Goal: Information Seeking & Learning: Learn about a topic

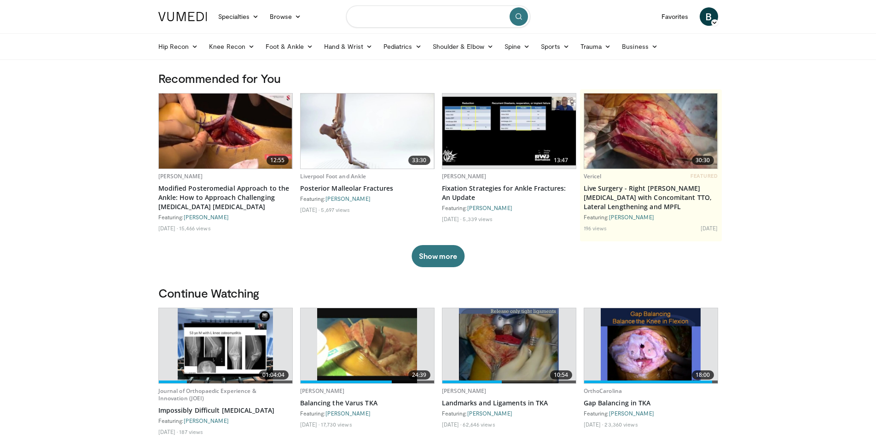
click at [378, 13] on input "Search topics, interventions" at bounding box center [438, 17] width 184 height 22
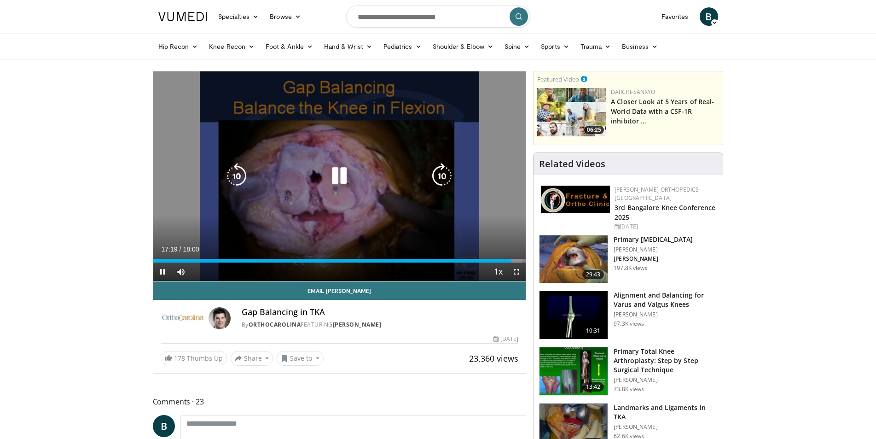
click at [344, 168] on icon "Video Player" at bounding box center [339, 176] width 26 height 26
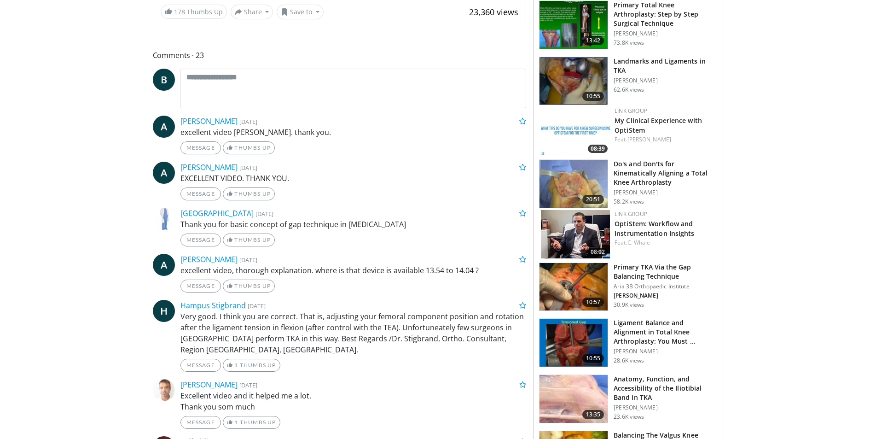
scroll to position [460, 0]
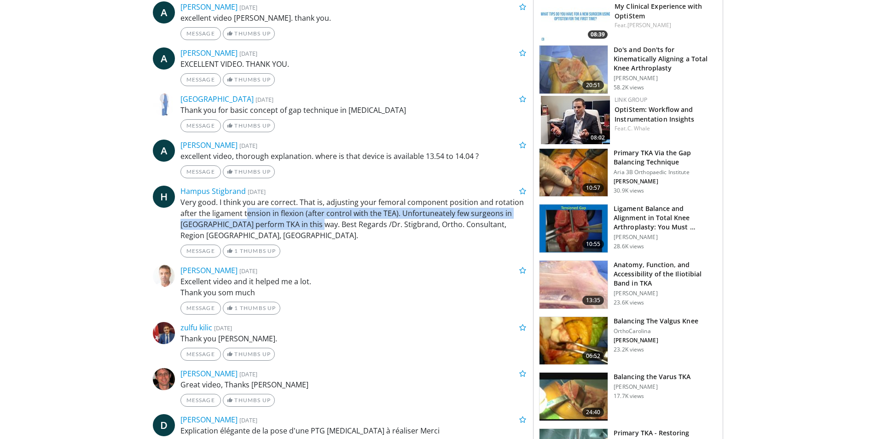
click at [324, 226] on p "Very good. I think you are correct. That is, adjusting your femoral component p…" at bounding box center [353, 219] width 346 height 44
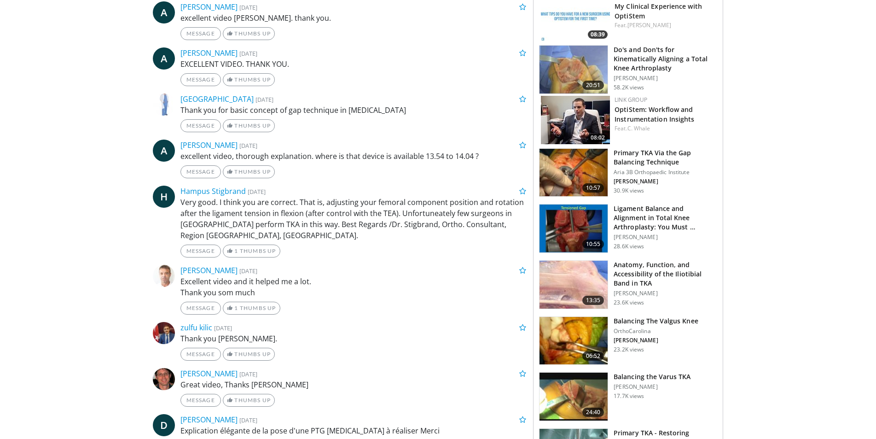
click at [329, 226] on p "Very good. I think you are correct. That is, adjusting your femoral component p…" at bounding box center [353, 219] width 346 height 44
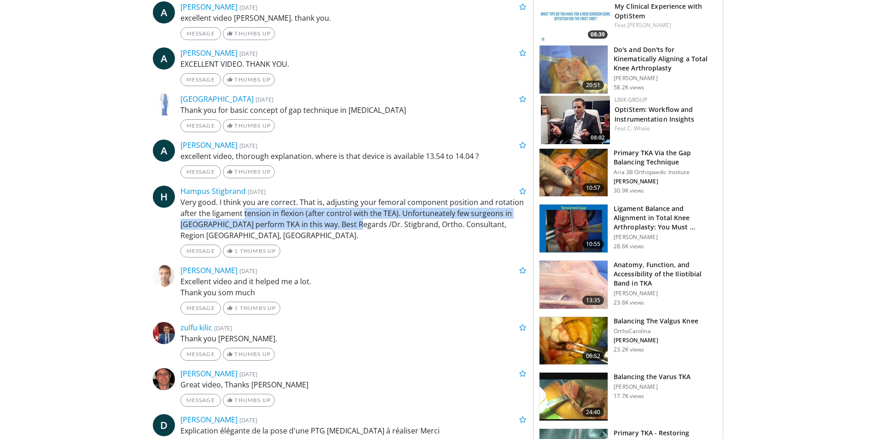
drag, startPoint x: 329, startPoint y: 226, endPoint x: 264, endPoint y: 212, distance: 65.9
click at [264, 212] on p "Very good. I think you are correct. That is, adjusting your femoral component p…" at bounding box center [353, 219] width 346 height 44
drag, startPoint x: 426, startPoint y: 220, endPoint x: 190, endPoint y: 212, distance: 236.8
click at [190, 212] on p "Very good. I think you are correct. That is, adjusting your femoral component p…" at bounding box center [353, 219] width 346 height 44
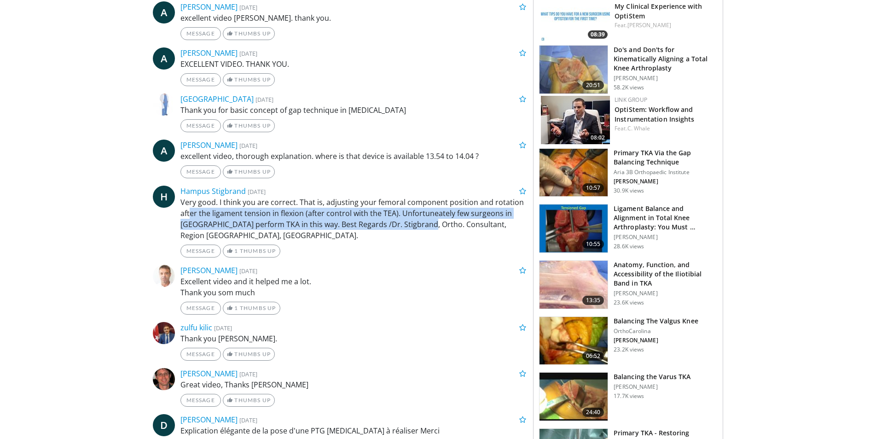
click at [190, 212] on p "Very good. I think you are correct. That is, adjusting your femoral component p…" at bounding box center [353, 219] width 346 height 44
drag, startPoint x: 194, startPoint y: 212, endPoint x: 474, endPoint y: 223, distance: 280.6
click at [474, 223] on p "Very good. I think you are correct. That is, adjusting your femoral component p…" at bounding box center [353, 219] width 346 height 44
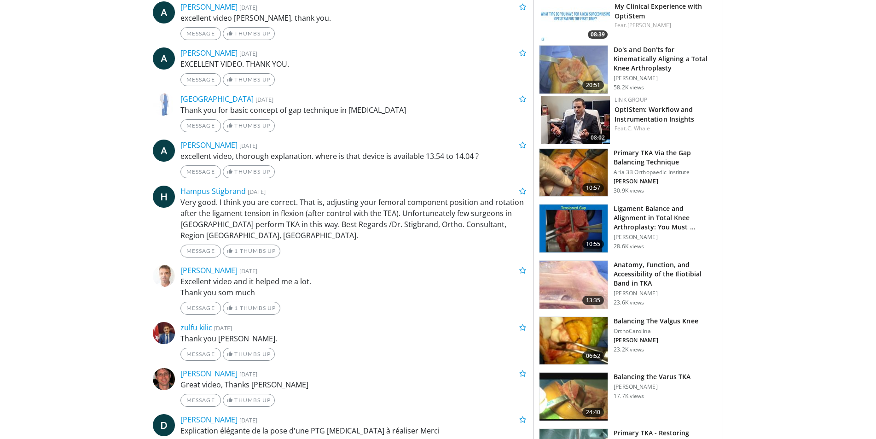
click at [493, 200] on p "Very good. I think you are correct. That is, adjusting your femoral component p…" at bounding box center [353, 219] width 346 height 44
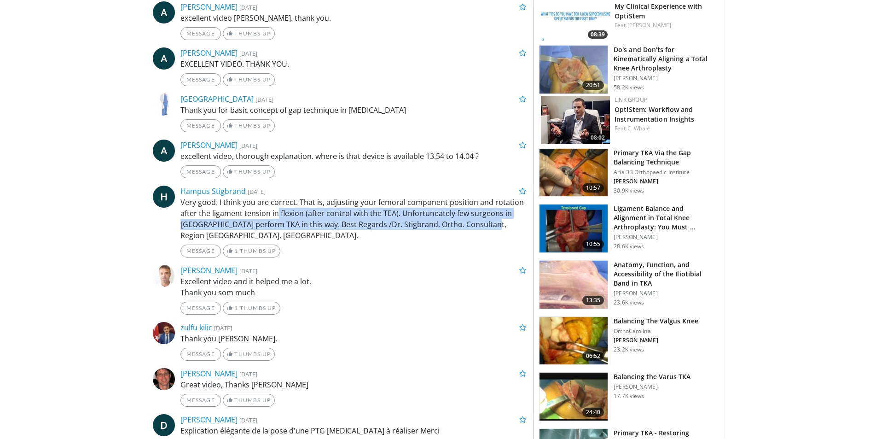
drag, startPoint x: 278, startPoint y: 208, endPoint x: 487, endPoint y: 224, distance: 210.5
click at [487, 224] on p "Very good. I think you are correct. That is, adjusting your femoral component p…" at bounding box center [353, 219] width 346 height 44
drag, startPoint x: 472, startPoint y: 225, endPoint x: 273, endPoint y: 210, distance: 199.4
click at [273, 210] on p "Very good. I think you are correct. That is, adjusting your femoral component p…" at bounding box center [353, 219] width 346 height 44
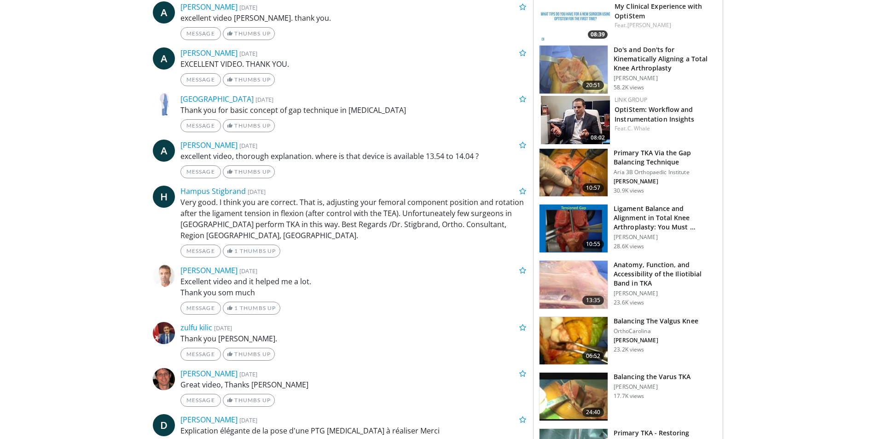
click at [258, 215] on p "Very good. I think you are correct. That is, adjusting your femoral component p…" at bounding box center [353, 219] width 346 height 44
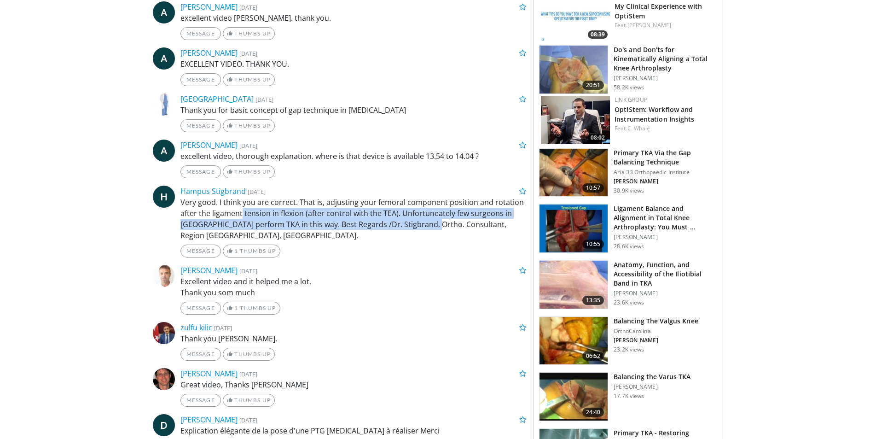
drag, startPoint x: 243, startPoint y: 211, endPoint x: 432, endPoint y: 221, distance: 189.0
click at [432, 221] on p "Very good. I think you are correct. That is, adjusting your femoral component p…" at bounding box center [353, 219] width 346 height 44
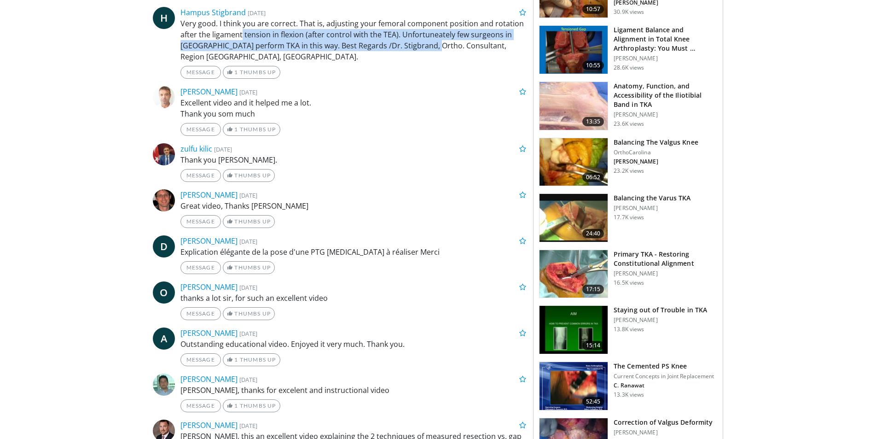
scroll to position [644, 0]
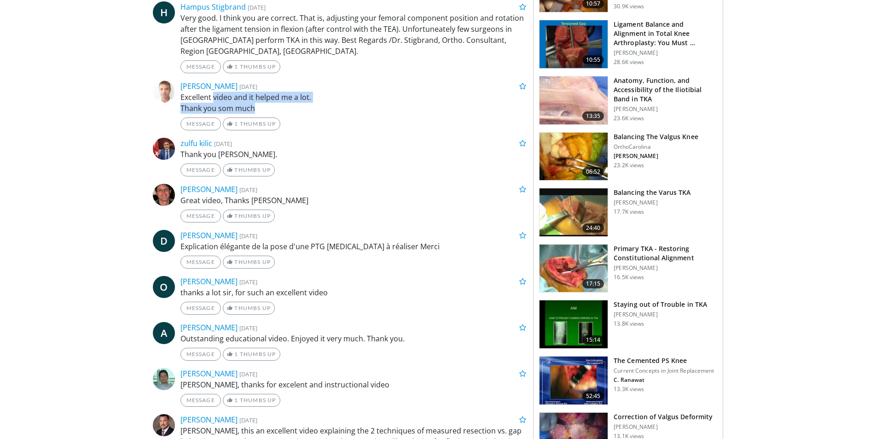
drag, startPoint x: 213, startPoint y: 97, endPoint x: 261, endPoint y: 107, distance: 49.4
click at [261, 107] on p "Excellent video and it helped me a lot. Thank you som much" at bounding box center [353, 103] width 346 height 22
drag, startPoint x: 257, startPoint y: 110, endPoint x: 212, endPoint y: 98, distance: 46.3
click at [212, 98] on p "Excellent video and it helped me a lot. Thank you som much" at bounding box center [353, 103] width 346 height 22
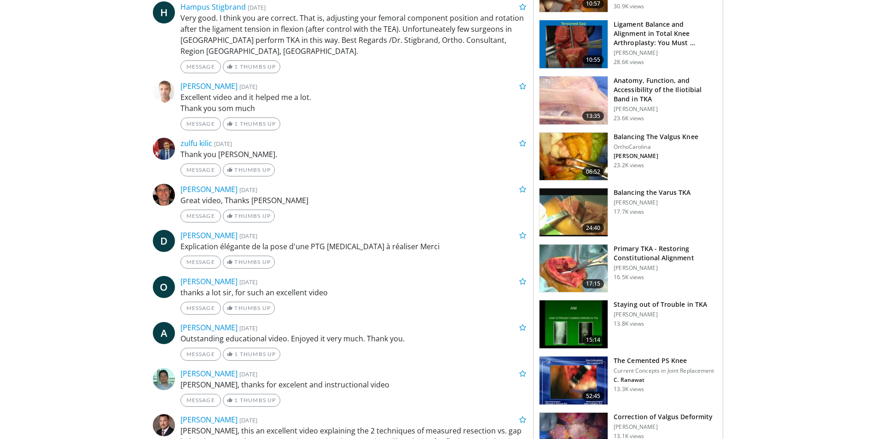
click at [211, 99] on p "Excellent video and it helped me a lot. Thank you som much" at bounding box center [353, 103] width 346 height 22
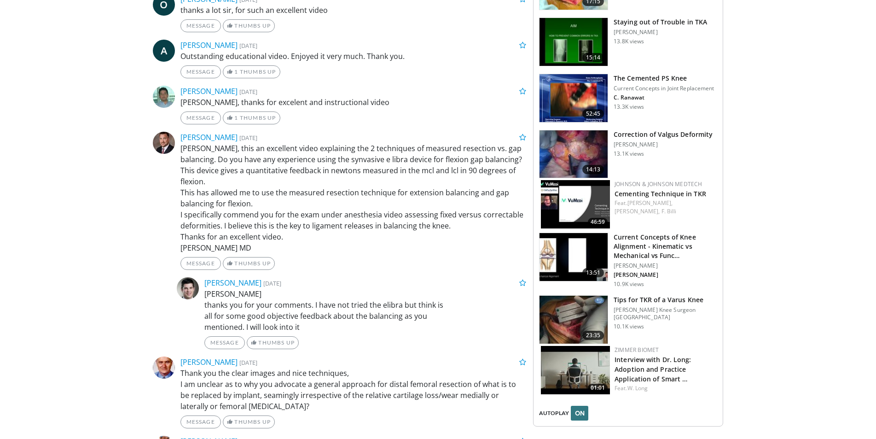
scroll to position [1013, 0]
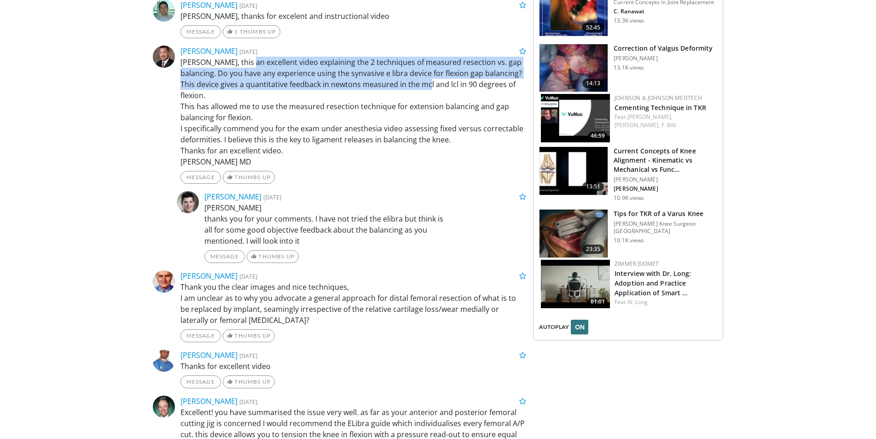
drag, startPoint x: 246, startPoint y: 66, endPoint x: 438, endPoint y: 87, distance: 192.6
click at [438, 87] on p "Dr Springer, this an excellent video explaining the 2 techniques of measured re…" at bounding box center [353, 112] width 346 height 110
drag, startPoint x: 456, startPoint y: 85, endPoint x: 224, endPoint y: 64, distance: 233.0
click at [224, 64] on p "Dr Springer, this an excellent video explaining the 2 techniques of measured re…" at bounding box center [353, 112] width 346 height 110
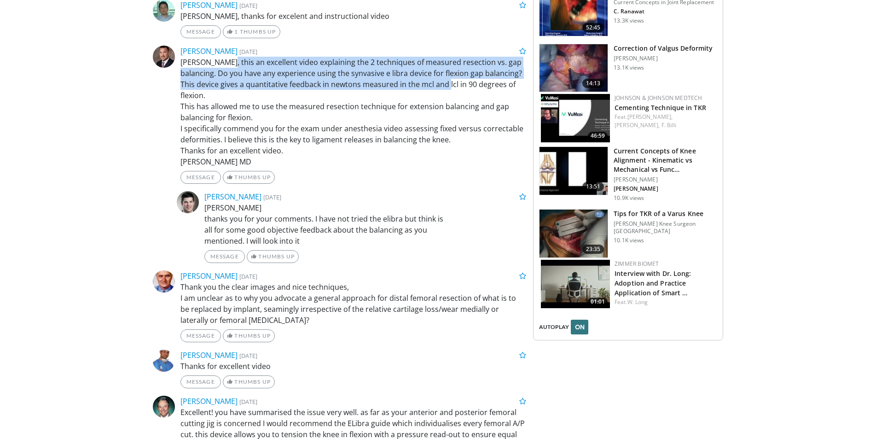
click at [224, 64] on p "Dr Springer, this an excellent video explaining the 2 techniques of measured re…" at bounding box center [353, 112] width 346 height 110
drag, startPoint x: 224, startPoint y: 64, endPoint x: 415, endPoint y: 84, distance: 192.2
click at [415, 84] on p "Dr Springer, this an excellent video explaining the 2 techniques of measured re…" at bounding box center [353, 112] width 346 height 110
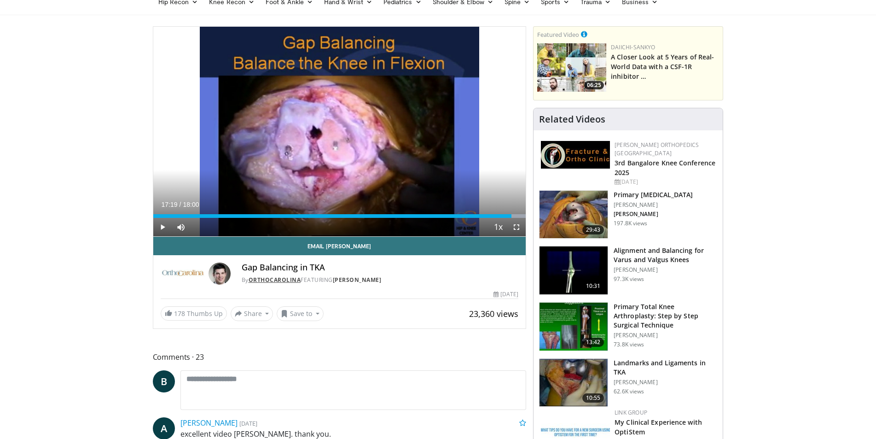
scroll to position [0, 0]
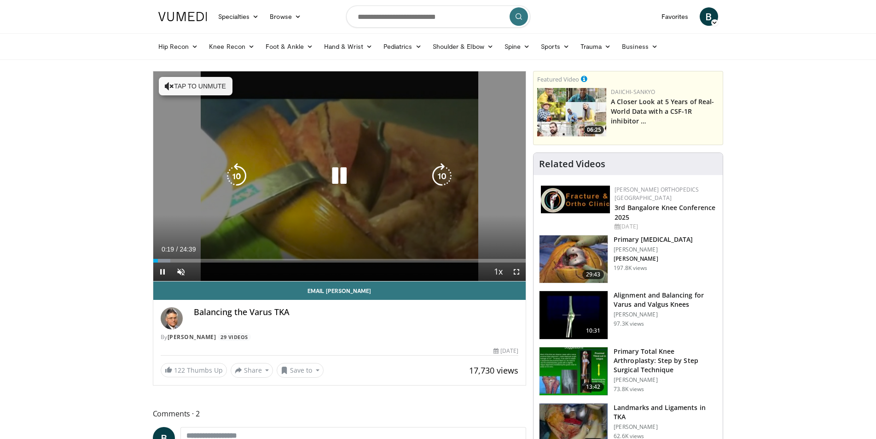
click at [250, 94] on div "10 seconds Tap to unmute" at bounding box center [339, 175] width 373 height 209
click at [235, 91] on div "10 seconds Tap to unmute" at bounding box center [339, 175] width 373 height 209
click at [225, 91] on button "Tap to unmute" at bounding box center [196, 86] width 74 height 18
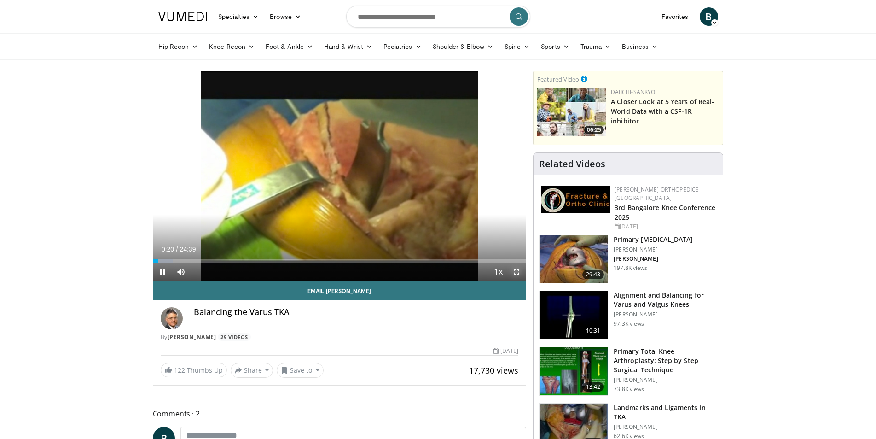
click at [520, 274] on span "Video Player" at bounding box center [516, 271] width 18 height 18
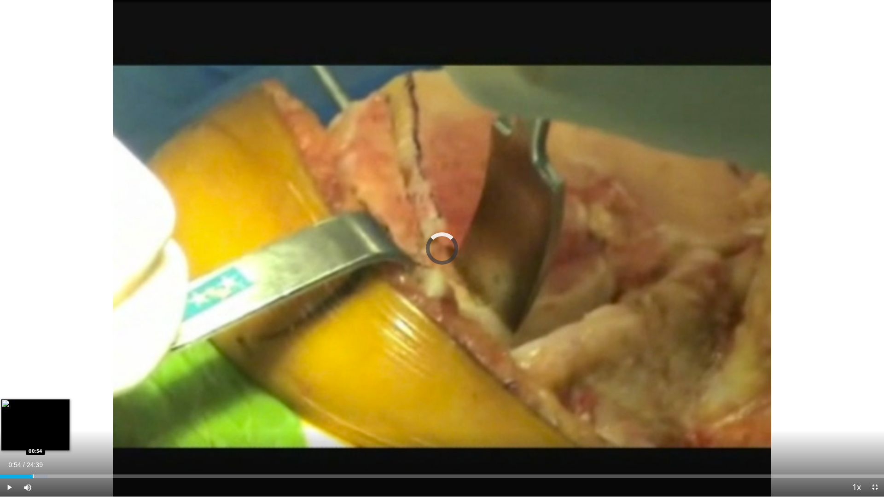
click at [33, 438] on div "Loaded : 5.36% 00:54 00:54" at bounding box center [442, 477] width 884 height 4
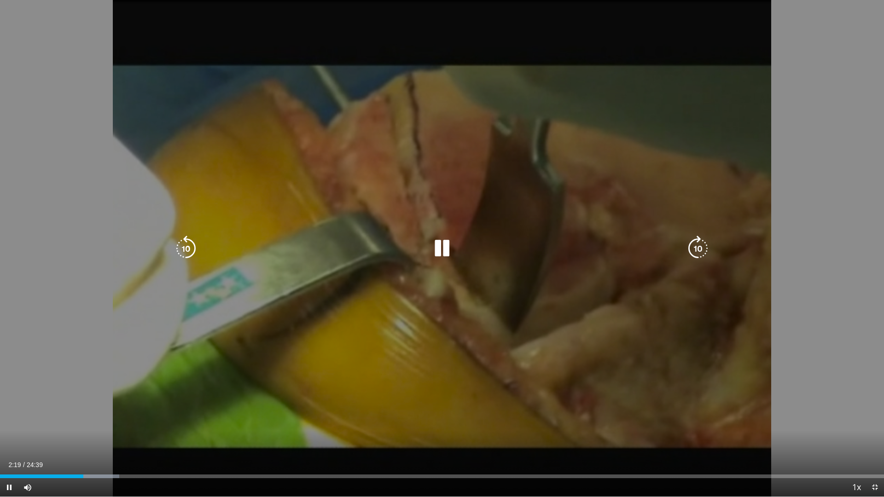
click at [440, 241] on icon "Video Player" at bounding box center [442, 249] width 26 height 26
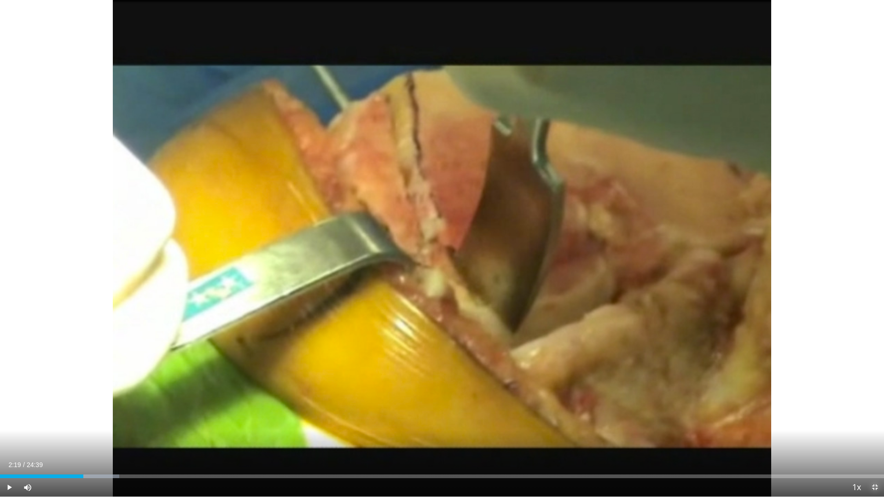
click at [876, 438] on span "Video Player" at bounding box center [874, 487] width 18 height 18
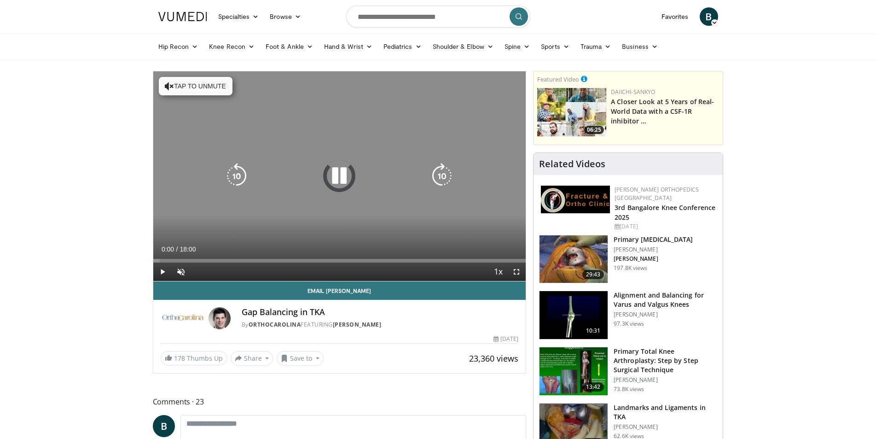
click at [339, 175] on icon "Video Player" at bounding box center [339, 176] width 26 height 26
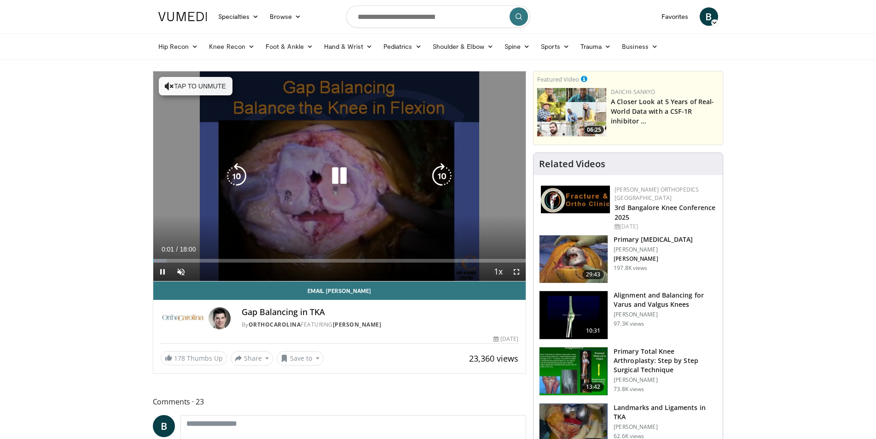
click at [339, 151] on div "10 seconds Tap to unmute" at bounding box center [339, 175] width 373 height 209
click at [339, 175] on icon "Video Player" at bounding box center [339, 176] width 26 height 26
click at [340, 171] on icon "Video Player" at bounding box center [339, 176] width 26 height 26
